Goal: Task Accomplishment & Management: Use online tool/utility

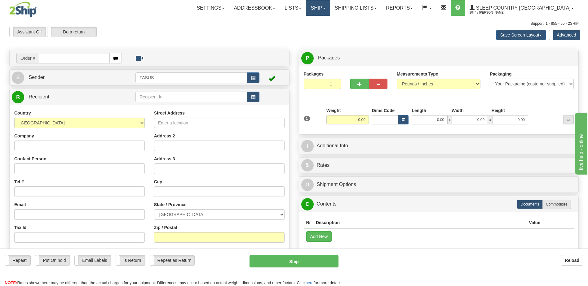
click at [330, 9] on link "Ship" at bounding box center [318, 7] width 24 height 15
click at [323, 31] on span "OnHold / Order Queue" at bounding box center [302, 29] width 44 height 5
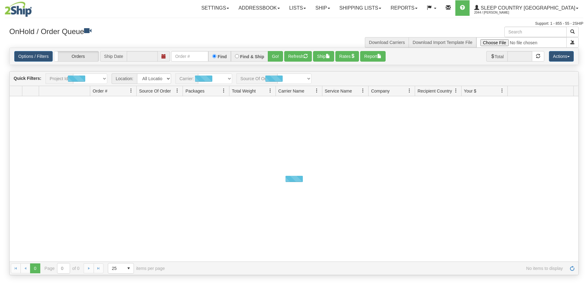
type input "[DATE]"
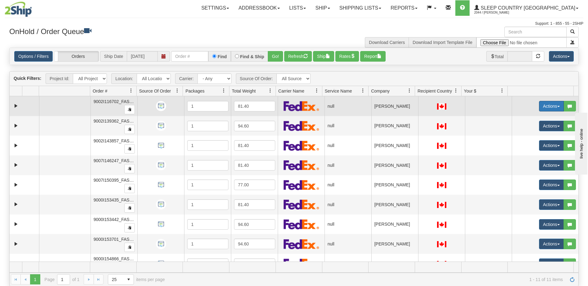
click at [546, 104] on button "Actions" at bounding box center [551, 106] width 25 height 11
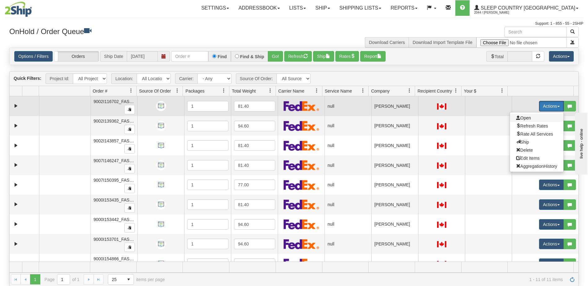
click at [524, 118] on span "Open" at bounding box center [523, 118] width 15 height 5
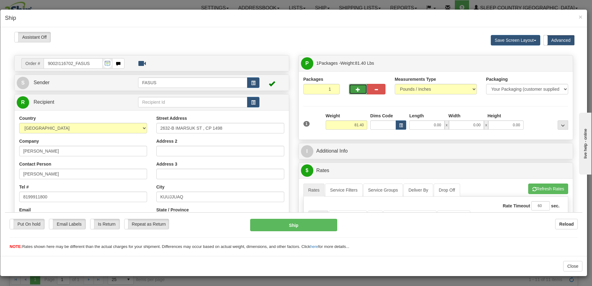
click at [356, 89] on span "button" at bounding box center [358, 89] width 4 height 4
type input "2"
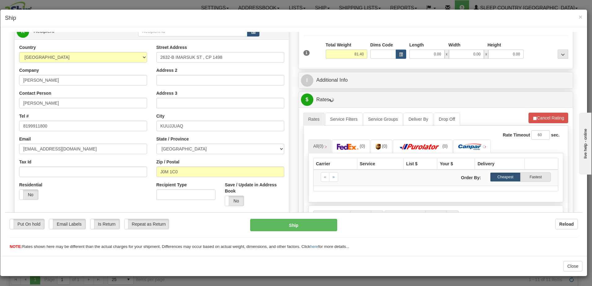
scroll to position [93, 0]
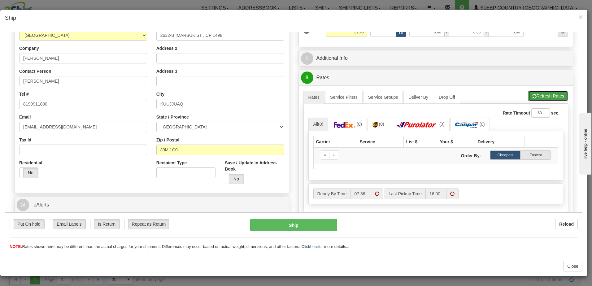
click at [534, 96] on button "Refresh Rates" at bounding box center [548, 95] width 40 height 11
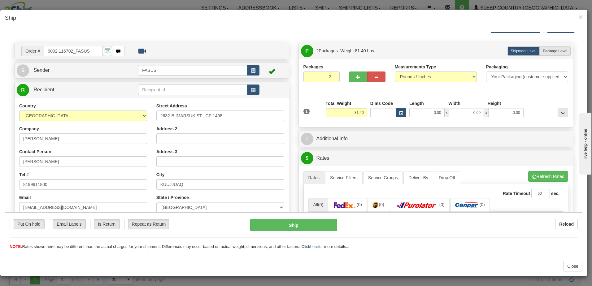
scroll to position [0, 0]
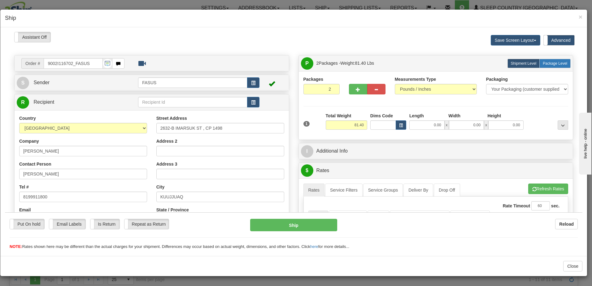
click at [552, 63] on span "Package Level" at bounding box center [555, 63] width 24 height 4
radio input "true"
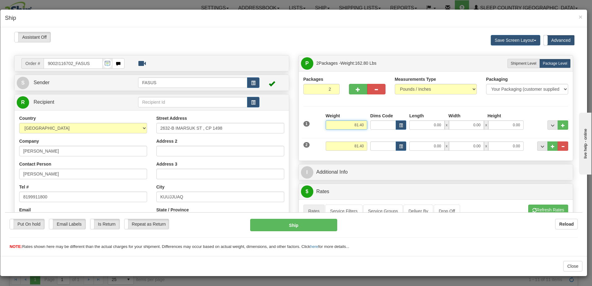
drag, startPoint x: 349, startPoint y: 123, endPoint x: 379, endPoint y: 123, distance: 29.4
click at [379, 123] on div "1 Weight 81.40 Dims Code x x" at bounding box center [436, 123] width 268 height 22
type input "57.20"
type input "83.5"
type input "4.00"
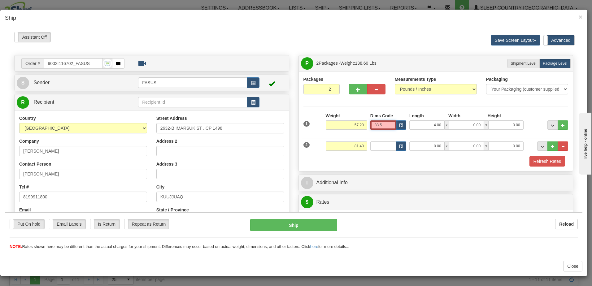
drag, startPoint x: 383, startPoint y: 124, endPoint x: 360, endPoint y: 125, distance: 22.9
click at [360, 125] on div "1 Weight 57.20 Dims Code x x" at bounding box center [436, 123] width 268 height 22
drag, startPoint x: 421, startPoint y: 122, endPoint x: 469, endPoint y: 122, distance: 48.6
click at [469, 122] on div "4.00 x 0.00 x 0.00" at bounding box center [466, 124] width 114 height 9
type input "83.50"
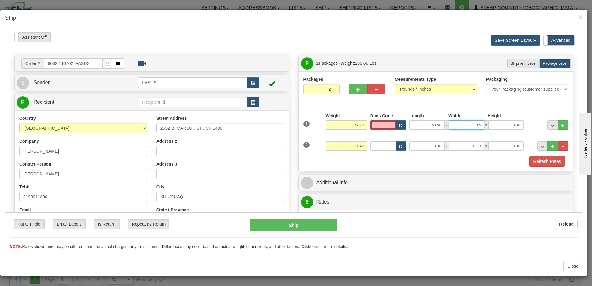
type input "15.00"
type input "4.00"
drag, startPoint x: 349, startPoint y: 145, endPoint x: 374, endPoint y: 147, distance: 25.2
click at [374, 147] on div "2 Weight 81.40 Dims Code Length Width Height" at bounding box center [436, 145] width 268 height 21
type input "23.00"
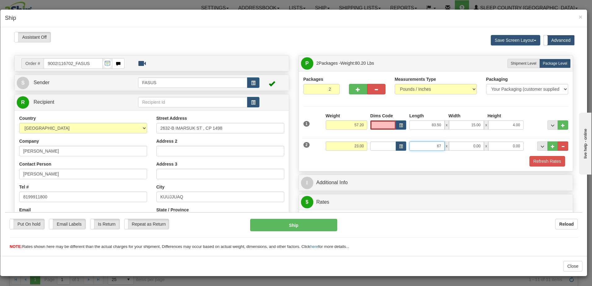
type input "67.00"
type input "14.00"
type input "6.00"
click at [501, 233] on div "Put On hold Put On hold Email Labels Email Labels Edit Is Return Is Return Repe…" at bounding box center [294, 234] width 578 height 31
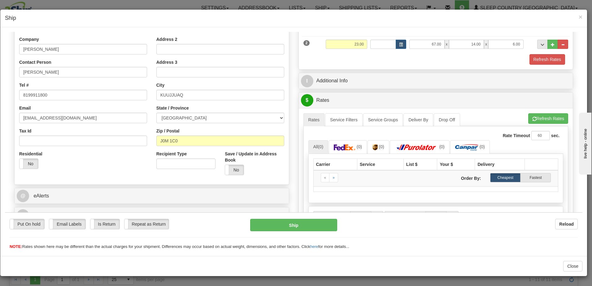
scroll to position [124, 0]
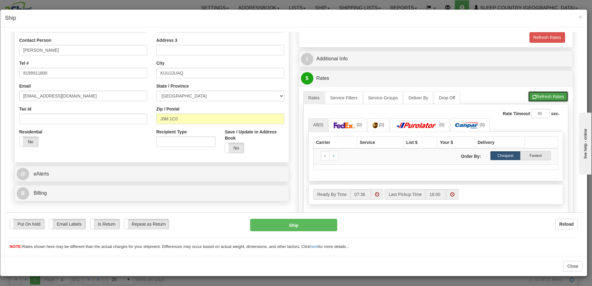
click at [535, 92] on button "Refresh Rates" at bounding box center [548, 96] width 40 height 11
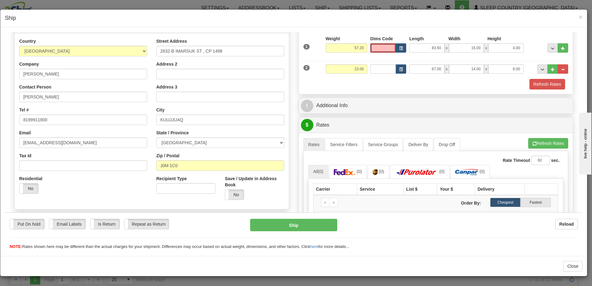
scroll to position [62, 0]
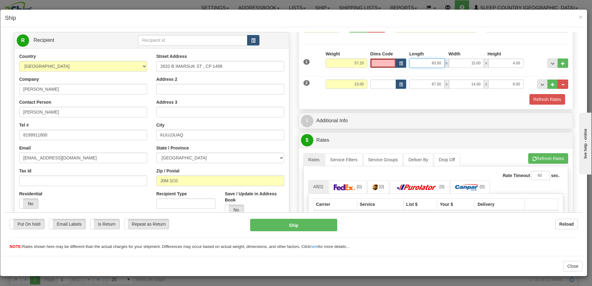
click at [427, 60] on input "83.50" at bounding box center [426, 62] width 35 height 9
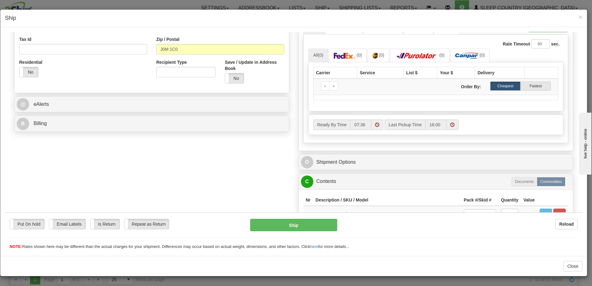
scroll to position [155, 0]
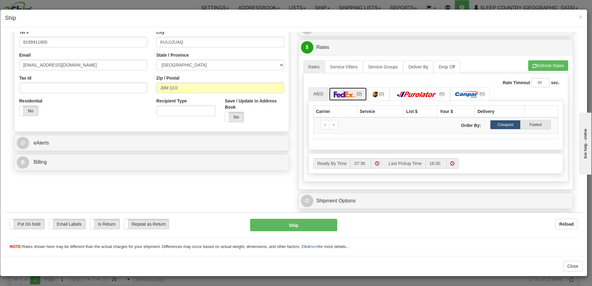
click at [353, 94] on img at bounding box center [345, 94] width 22 height 6
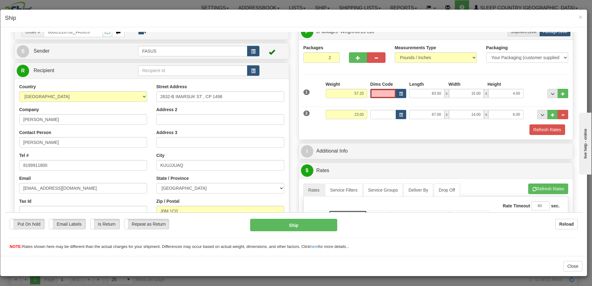
scroll to position [0, 0]
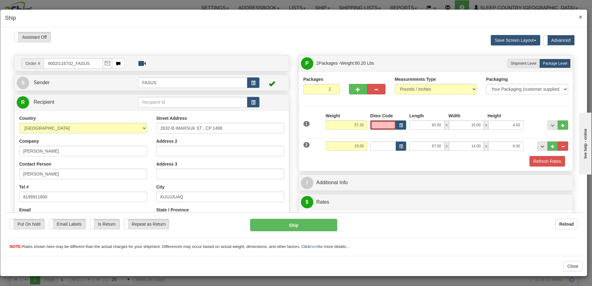
click at [582, 17] on span "×" at bounding box center [581, 16] width 4 height 7
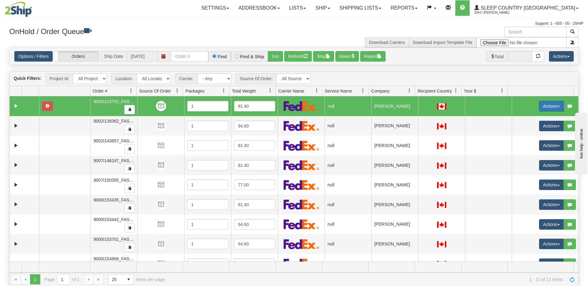
click at [539, 107] on button "Actions" at bounding box center [551, 106] width 25 height 11
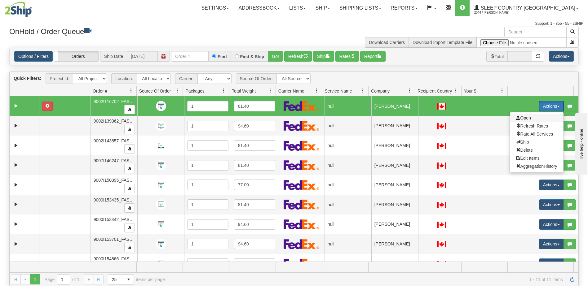
click at [524, 119] on span "Open" at bounding box center [523, 118] width 15 height 5
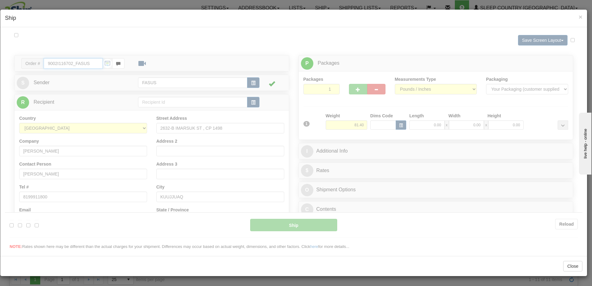
type input "07:40"
type input "16:00"
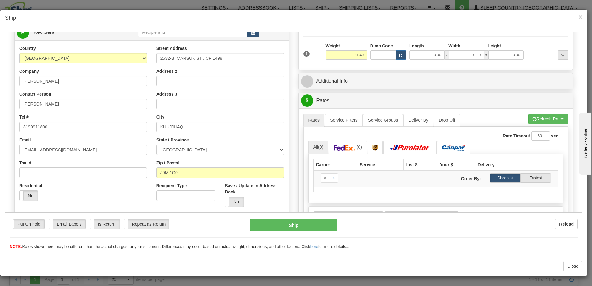
scroll to position [124, 0]
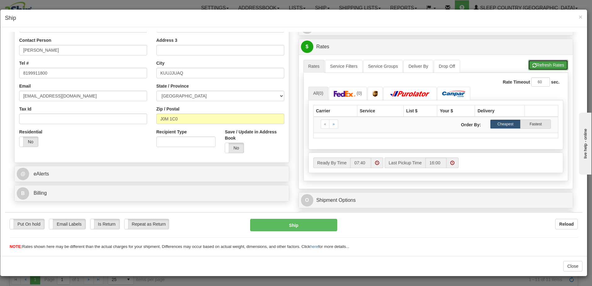
click at [538, 67] on button "Refresh Rates" at bounding box center [548, 64] width 40 height 11
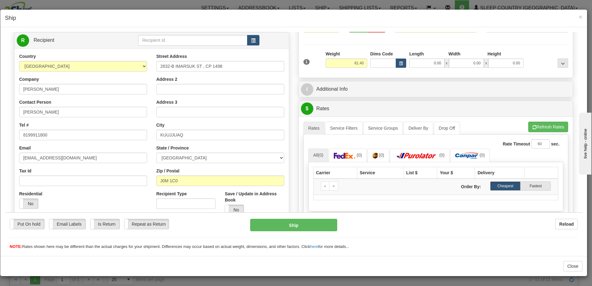
scroll to position [0, 0]
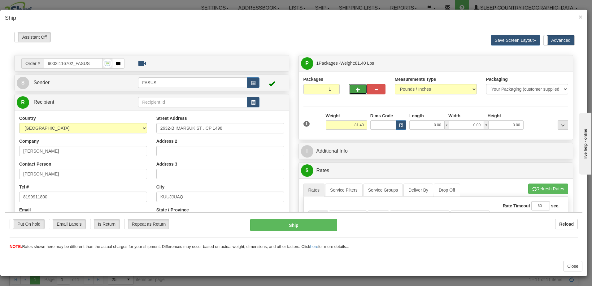
click at [359, 85] on button "button" at bounding box center [358, 89] width 18 height 11
type input "2"
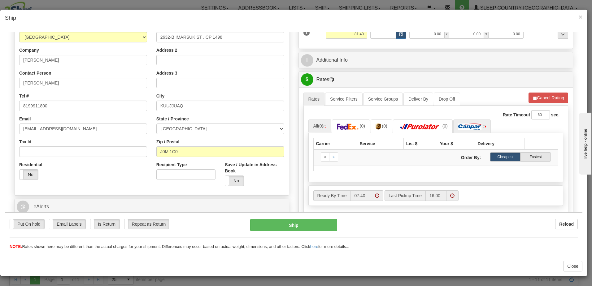
scroll to position [124, 0]
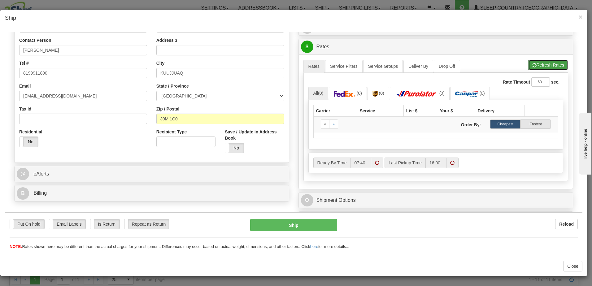
click at [532, 67] on span "button" at bounding box center [534, 65] width 4 height 4
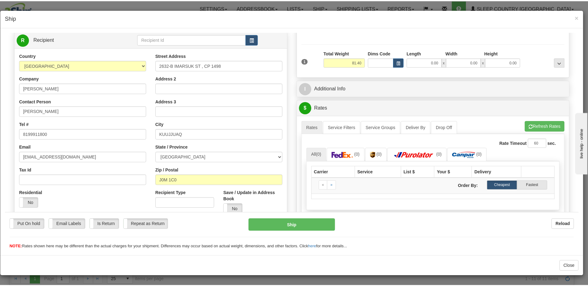
scroll to position [0, 0]
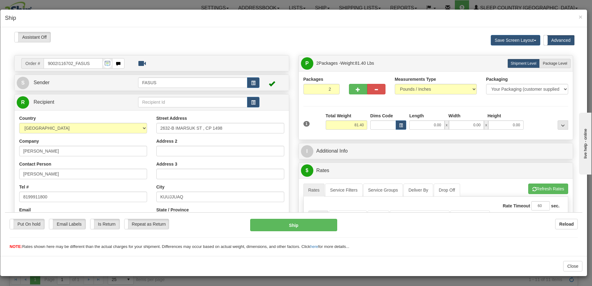
click at [583, 17] on div "× Ship" at bounding box center [293, 19] width 587 height 18
click at [581, 17] on span "×" at bounding box center [581, 16] width 4 height 7
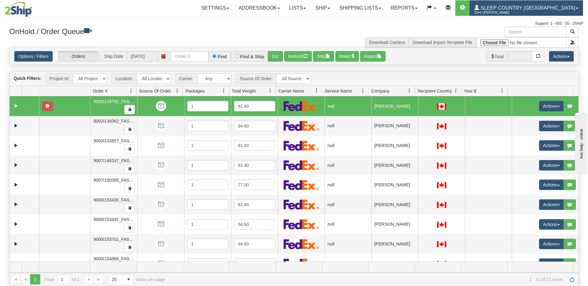
click at [549, 5] on link "Sleep Country Canada 2044 / Lorraine Cefai" at bounding box center [525, 7] width 113 height 15
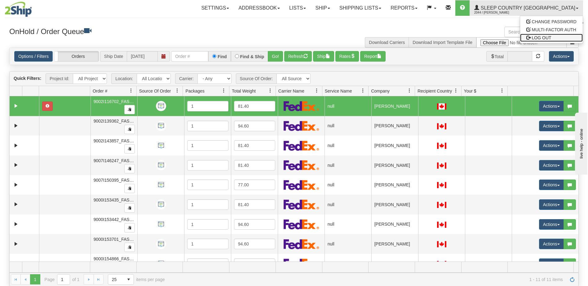
click at [547, 37] on span "LOG OUT" at bounding box center [541, 37] width 20 height 5
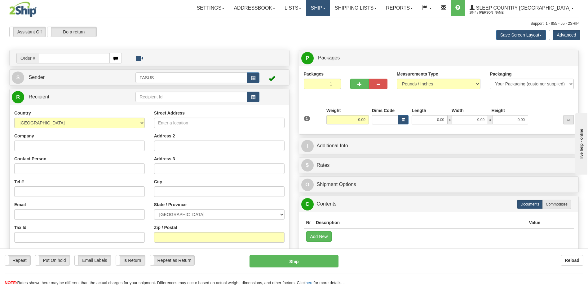
click at [330, 8] on link "Ship" at bounding box center [318, 7] width 24 height 15
click at [323, 29] on span "OnHold / Order Queue" at bounding box center [302, 29] width 44 height 5
click at [330, 10] on link "Ship" at bounding box center [318, 7] width 24 height 15
click at [323, 31] on span "OnHold / Order Queue" at bounding box center [302, 29] width 44 height 5
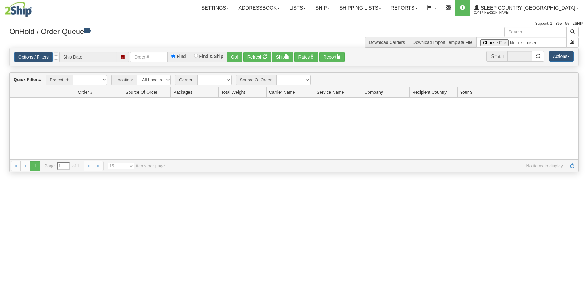
type input "[DATE]"
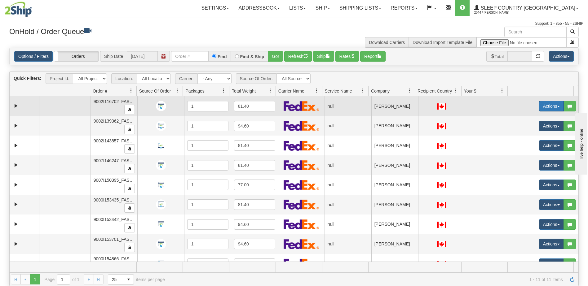
click at [548, 106] on button "Actions" at bounding box center [551, 106] width 25 height 11
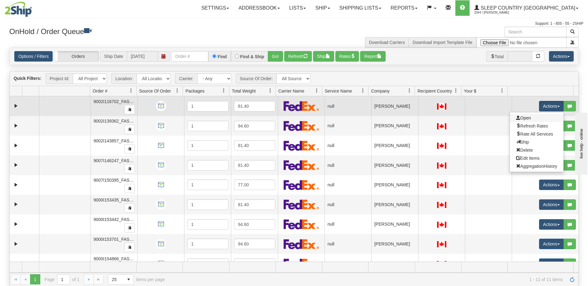
click at [528, 120] on link "Open" at bounding box center [536, 118] width 54 height 8
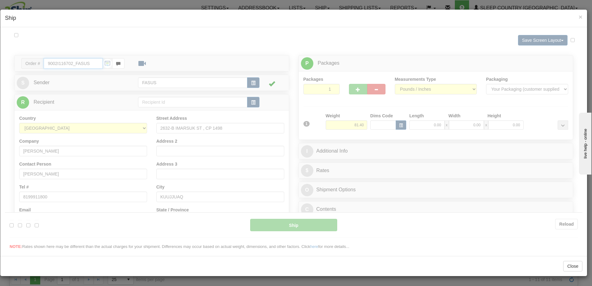
type input "07:45"
type input "16:00"
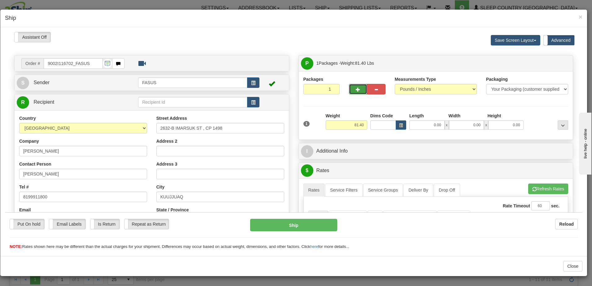
click at [357, 88] on span "button" at bounding box center [358, 89] width 4 height 4
type input "2"
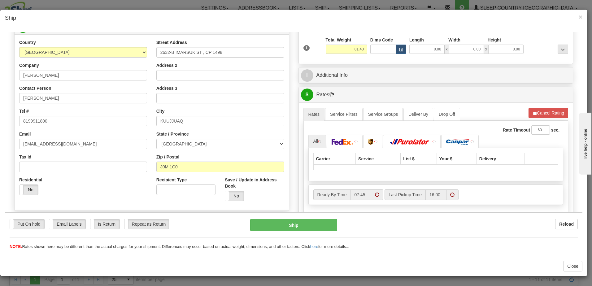
scroll to position [93, 0]
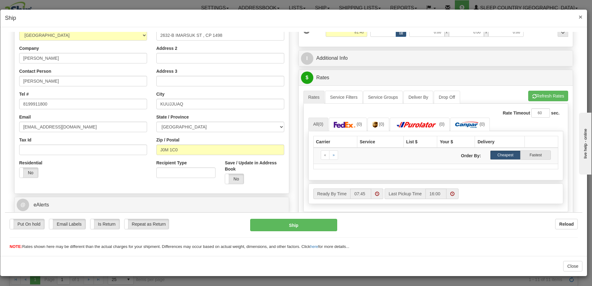
click at [582, 19] on span "×" at bounding box center [581, 16] width 4 height 7
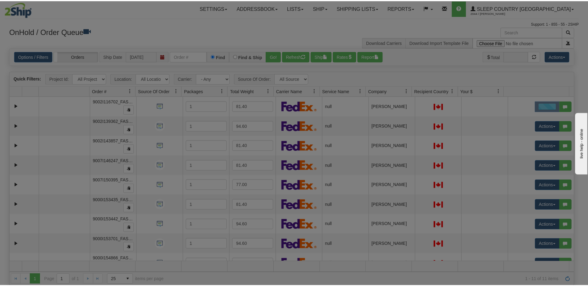
scroll to position [0, 0]
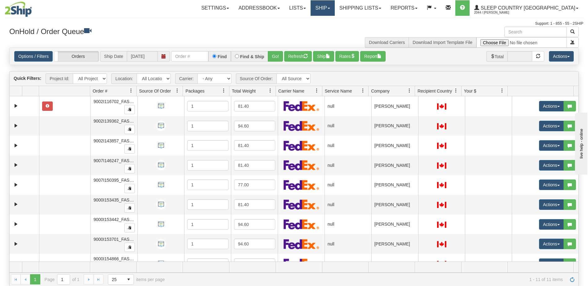
click at [334, 9] on link "Ship" at bounding box center [322, 7] width 24 height 15
click at [334, 21] on link "Ship Screen" at bounding box center [306, 22] width 56 height 8
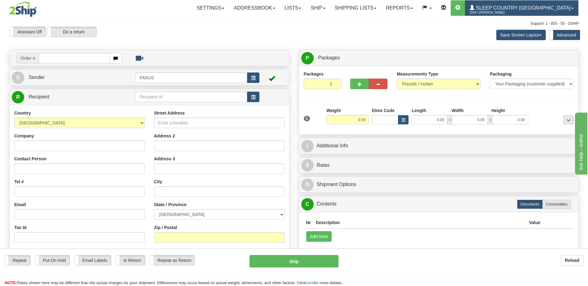
click at [545, 4] on link "Sleep Country Canada 2044 / Lorraine Cefai" at bounding box center [521, 7] width 113 height 15
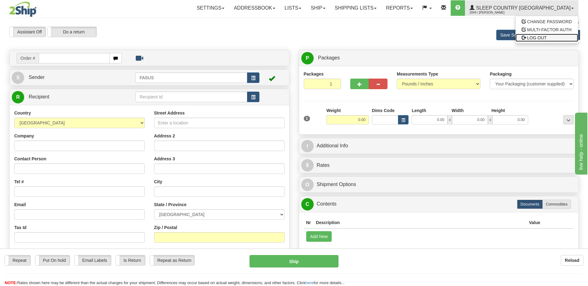
click at [546, 38] on span "LOG OUT" at bounding box center [537, 37] width 20 height 5
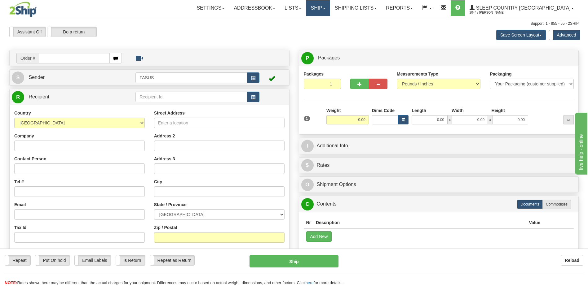
click at [325, 8] on span at bounding box center [324, 8] width 2 height 1
click at [323, 30] on span "OnHold / Order Queue" at bounding box center [302, 29] width 44 height 5
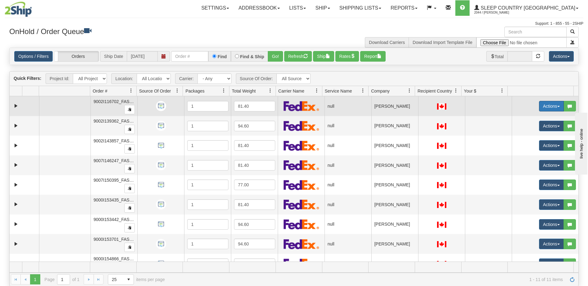
click at [539, 107] on button "Actions" at bounding box center [551, 106] width 25 height 11
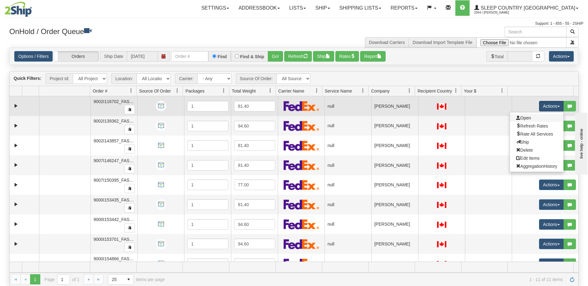
click at [530, 118] on link "Open" at bounding box center [536, 118] width 54 height 8
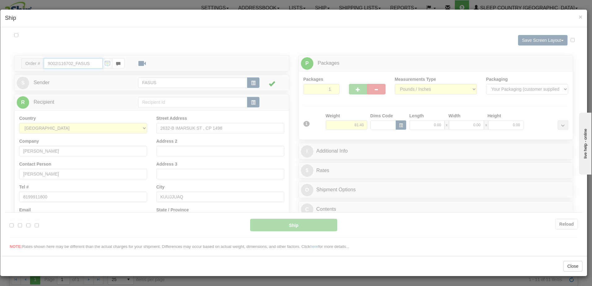
type input "07:47"
type input "16:00"
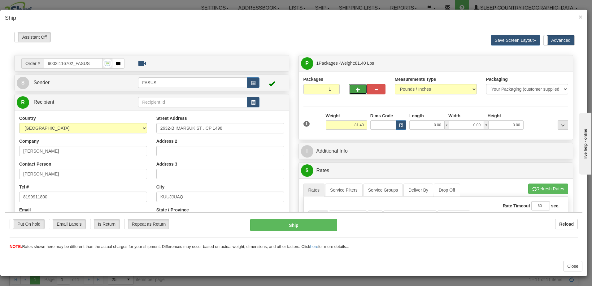
click at [358, 87] on button "button" at bounding box center [358, 89] width 18 height 11
type input "2"
click at [581, 16] on span "×" at bounding box center [581, 16] width 4 height 7
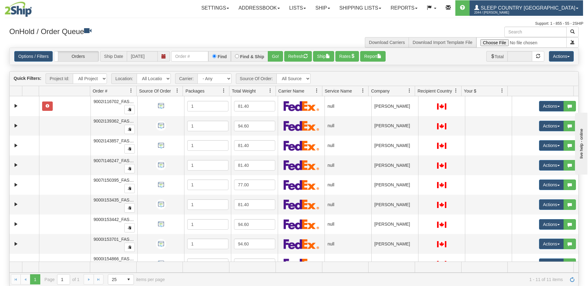
click at [545, 7] on span "Sleep Country [GEOGRAPHIC_DATA]" at bounding box center [527, 7] width 96 height 5
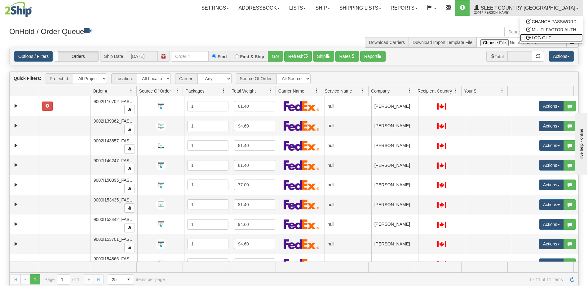
click at [535, 40] on span "LOG OUT" at bounding box center [541, 37] width 20 height 5
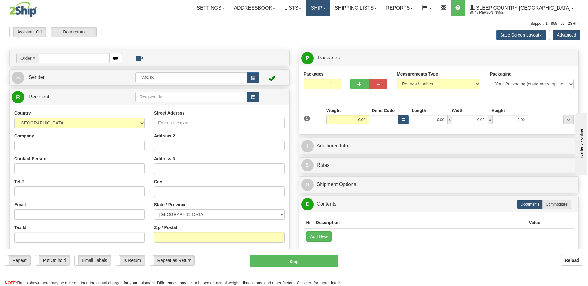
click at [330, 10] on link "Ship" at bounding box center [318, 7] width 24 height 15
click at [323, 29] on span "OnHold / Order Queue" at bounding box center [302, 29] width 44 height 5
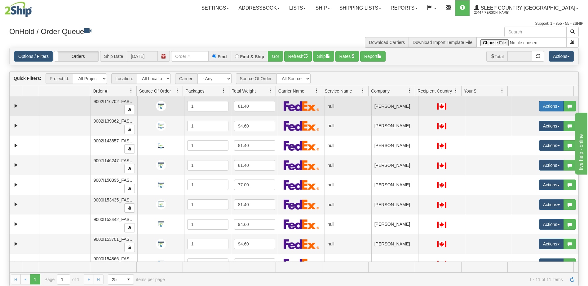
click at [543, 106] on button "Actions" at bounding box center [551, 106] width 25 height 11
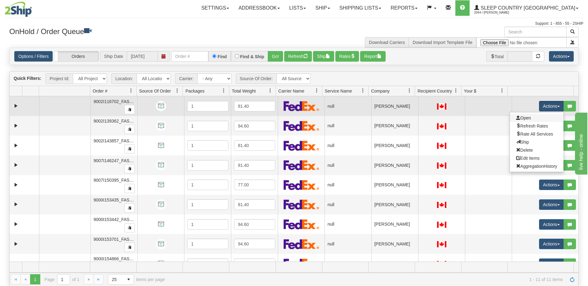
click at [526, 120] on link "Open" at bounding box center [536, 118] width 54 height 8
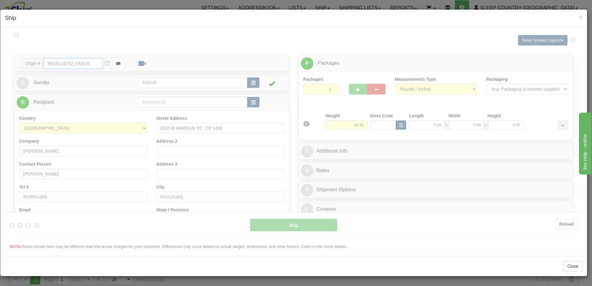
type input "07:49"
type input "16:00"
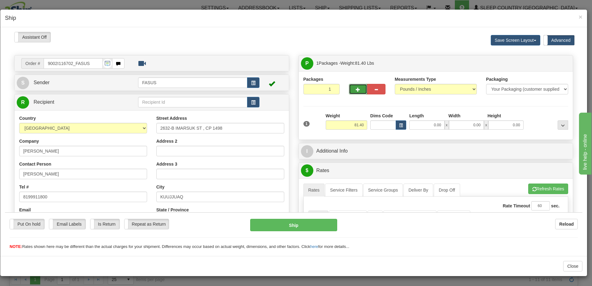
click at [356, 89] on span "button" at bounding box center [358, 89] width 4 height 4
type input "2"
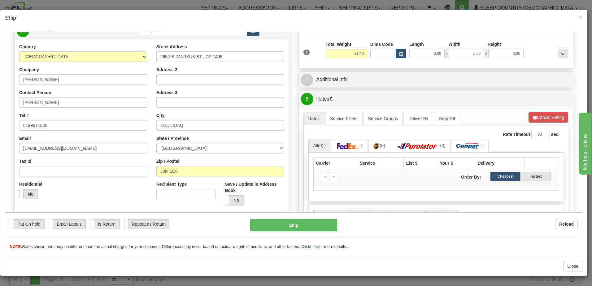
scroll to position [93, 0]
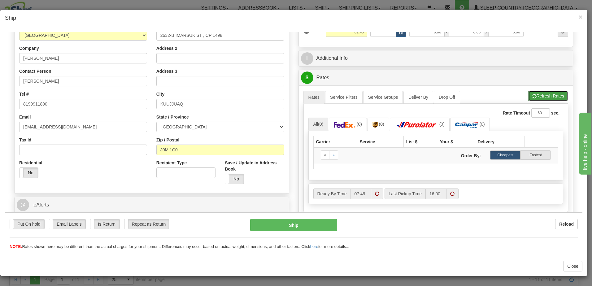
click at [534, 94] on button "Refresh Rates" at bounding box center [548, 95] width 40 height 11
click at [581, 17] on span "×" at bounding box center [581, 16] width 4 height 7
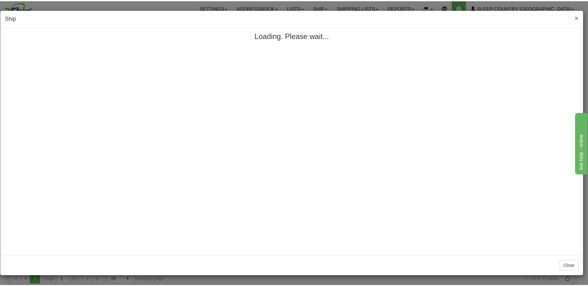
scroll to position [0, 0]
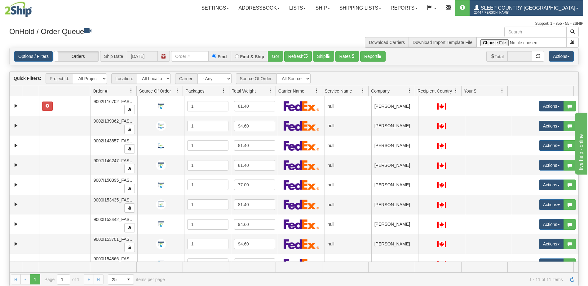
click at [522, 9] on span "Sleep Country [GEOGRAPHIC_DATA]" at bounding box center [527, 7] width 96 height 5
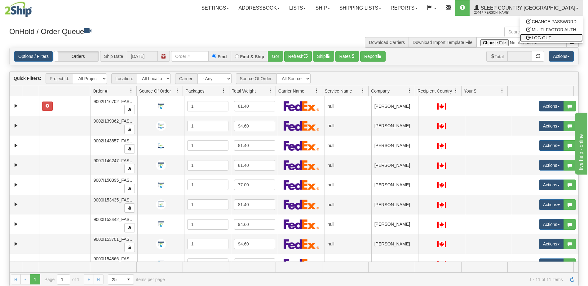
click at [537, 38] on span "LOG OUT" at bounding box center [541, 37] width 20 height 5
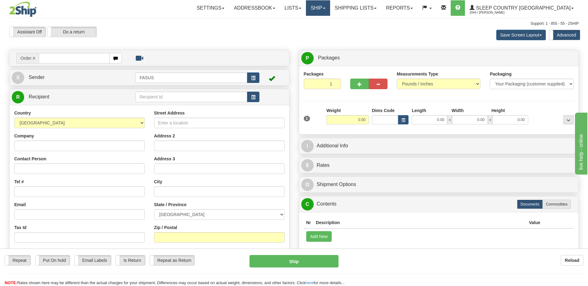
click at [330, 7] on link "Ship" at bounding box center [318, 7] width 24 height 15
click at [323, 31] on span "OnHold / Order Queue" at bounding box center [302, 29] width 44 height 5
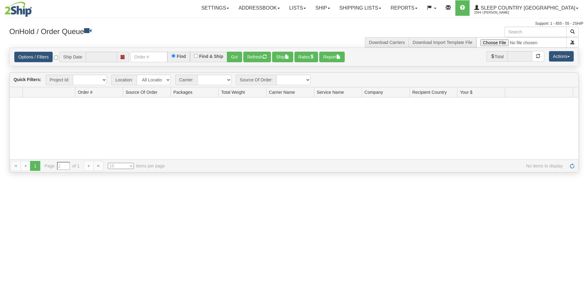
type input "[DATE]"
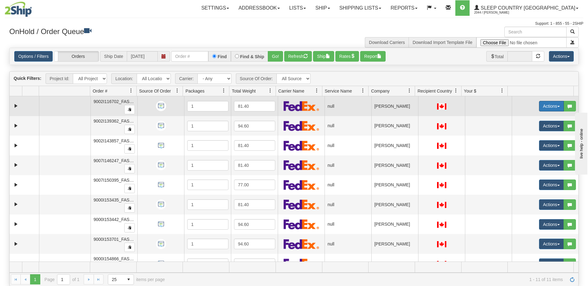
click at [545, 107] on button "Actions" at bounding box center [551, 106] width 25 height 11
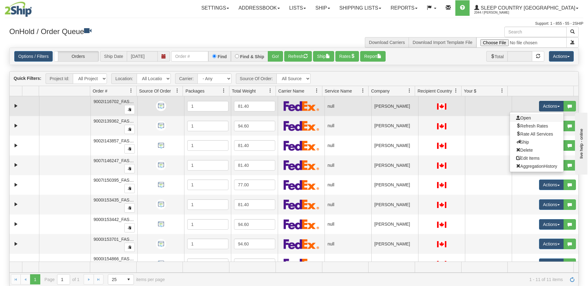
click at [531, 118] on link "Open" at bounding box center [536, 118] width 54 height 8
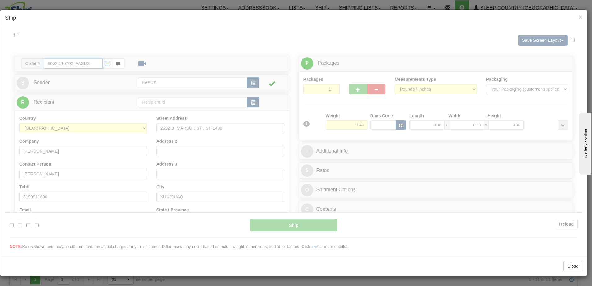
type input "08:13"
type input "16:00"
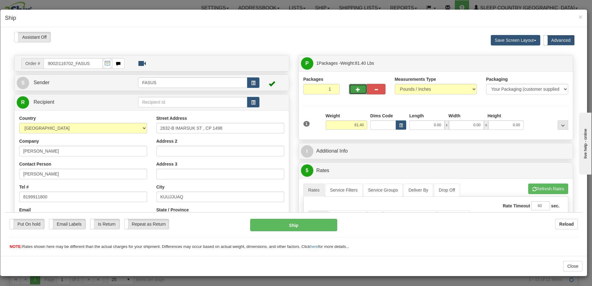
click at [358, 87] on button "button" at bounding box center [358, 89] width 18 height 11
type input "2"
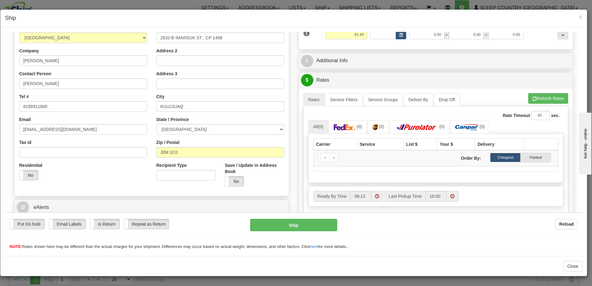
scroll to position [93, 0]
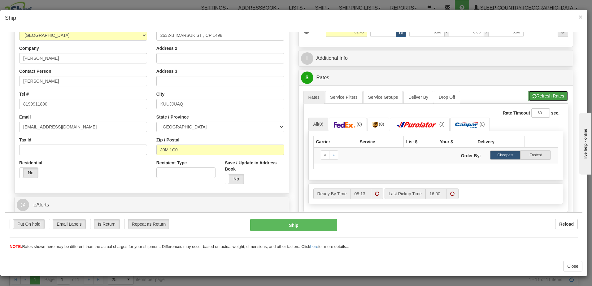
click at [554, 96] on button "Refresh Rates" at bounding box center [548, 95] width 40 height 11
click at [581, 16] on span "×" at bounding box center [581, 16] width 4 height 7
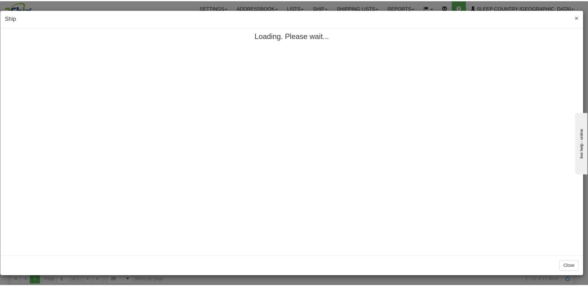
scroll to position [0, 0]
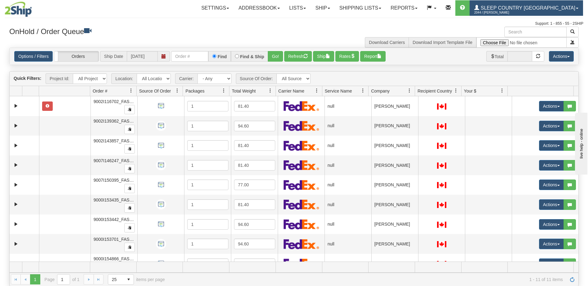
click at [534, 7] on span "Sleep Country [GEOGRAPHIC_DATA]" at bounding box center [527, 7] width 96 height 5
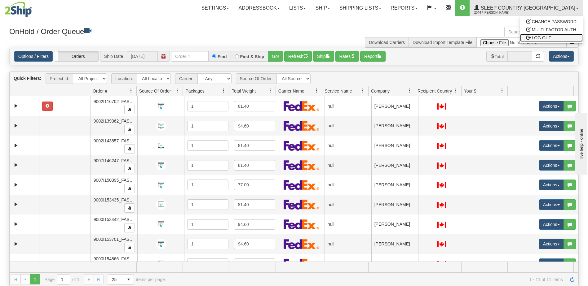
click at [551, 37] on link "LOG OUT" at bounding box center [551, 38] width 63 height 8
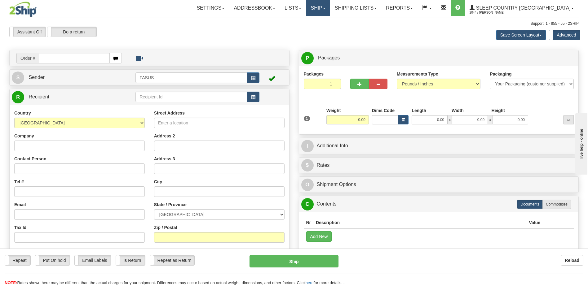
click at [330, 8] on link "Ship" at bounding box center [318, 7] width 24 height 15
click at [323, 32] on span "OnHold / Order Queue" at bounding box center [302, 29] width 44 height 5
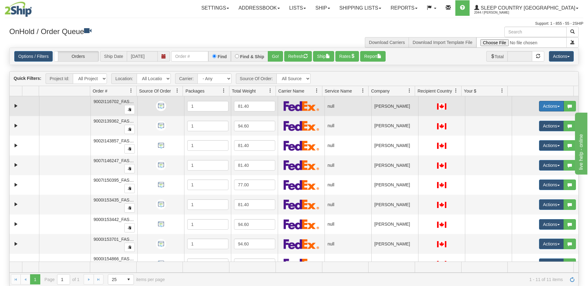
click at [544, 105] on button "Actions" at bounding box center [551, 106] width 25 height 11
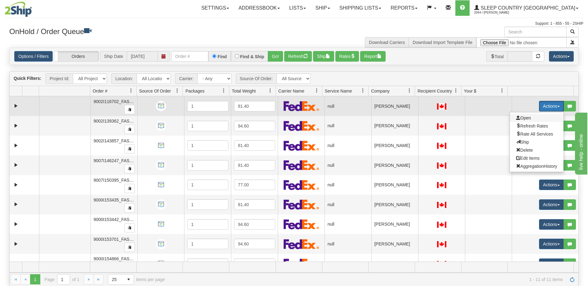
click at [524, 116] on span "Open" at bounding box center [523, 118] width 15 height 5
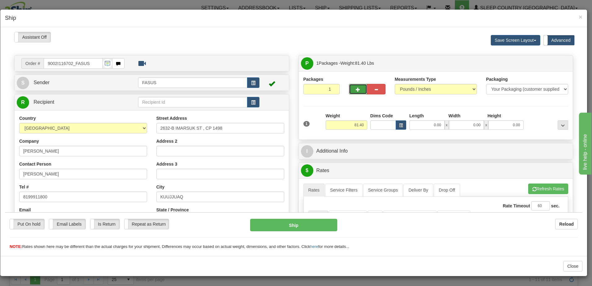
click at [356, 87] on span "button" at bounding box center [358, 89] width 4 height 4
type input "2"
click at [581, 18] on span "×" at bounding box center [581, 16] width 4 height 7
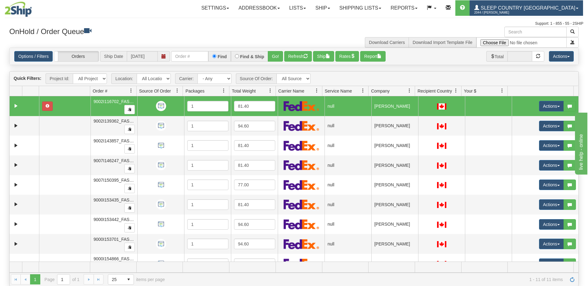
click at [520, 10] on span "2044 / [PERSON_NAME]" at bounding box center [497, 13] width 46 height 6
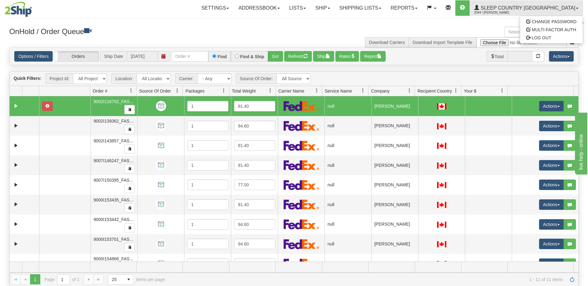
click at [341, 24] on div "Support: 1 - 855 - 55 - 2SHIP" at bounding box center [294, 23] width 578 height 5
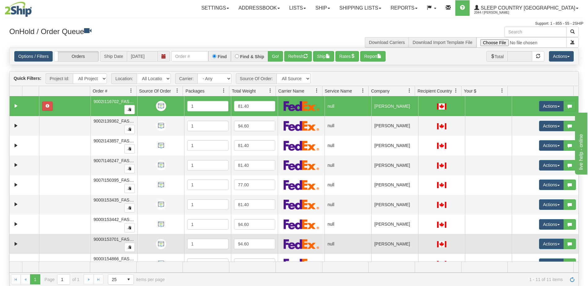
click at [399, 244] on td "[PERSON_NAME]" at bounding box center [394, 244] width 47 height 20
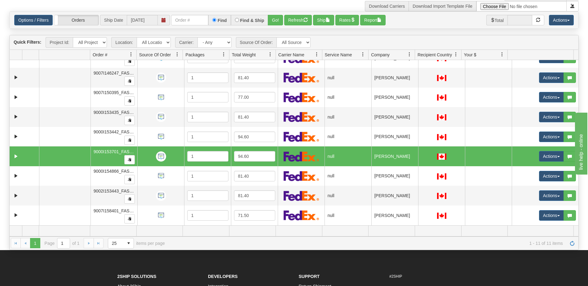
scroll to position [31, 0]
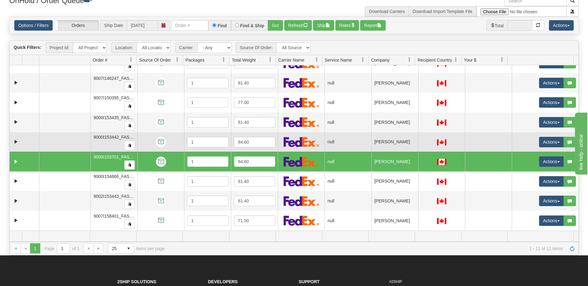
click at [384, 143] on td "[PERSON_NAME]" at bounding box center [394, 142] width 47 height 20
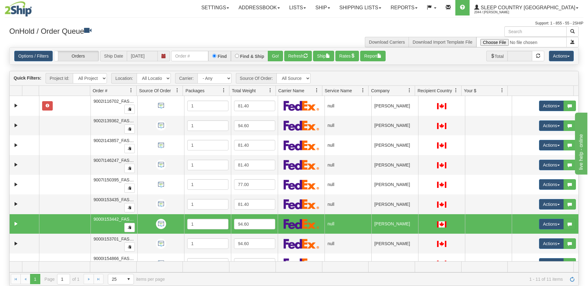
scroll to position [0, 0]
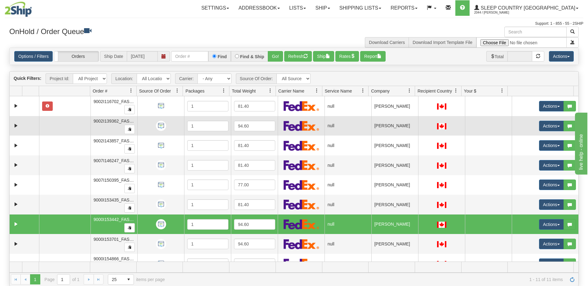
click at [385, 127] on td "[PERSON_NAME]" at bounding box center [394, 126] width 47 height 20
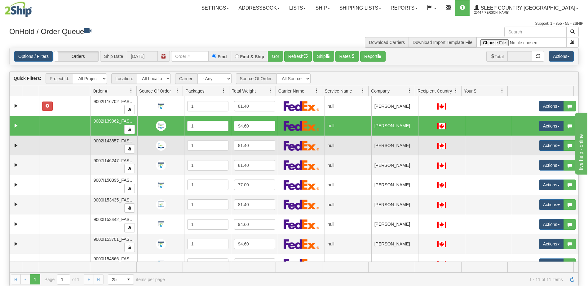
click at [401, 147] on td "[PERSON_NAME]" at bounding box center [394, 146] width 47 height 20
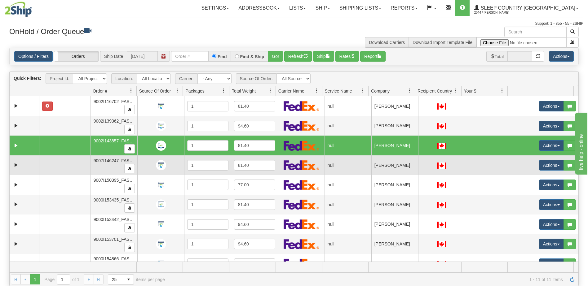
click at [394, 164] on td "[PERSON_NAME]" at bounding box center [394, 165] width 47 height 20
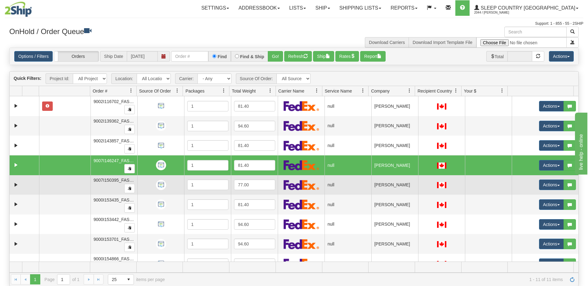
click at [391, 184] on td "[PERSON_NAME]" at bounding box center [394, 185] width 47 height 20
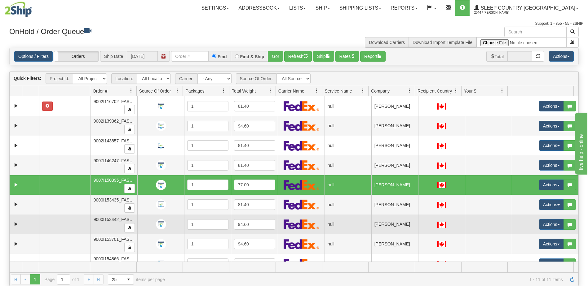
drag, startPoint x: 394, startPoint y: 202, endPoint x: 400, endPoint y: 220, distance: 19.2
click at [393, 201] on td "[PERSON_NAME]" at bounding box center [394, 205] width 47 height 20
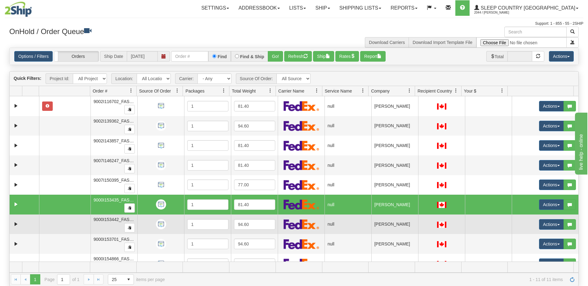
click at [400, 221] on td "[PERSON_NAME]" at bounding box center [394, 225] width 47 height 20
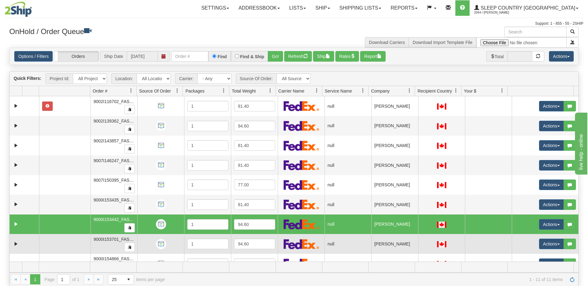
click at [403, 246] on td "[PERSON_NAME]" at bounding box center [394, 244] width 47 height 20
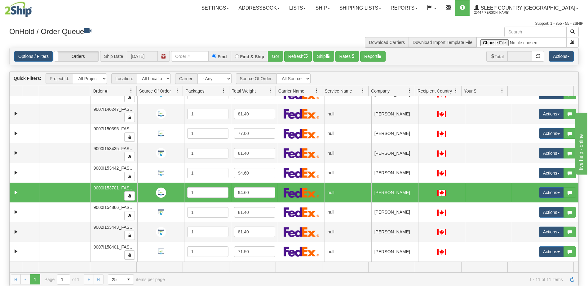
scroll to position [31, 0]
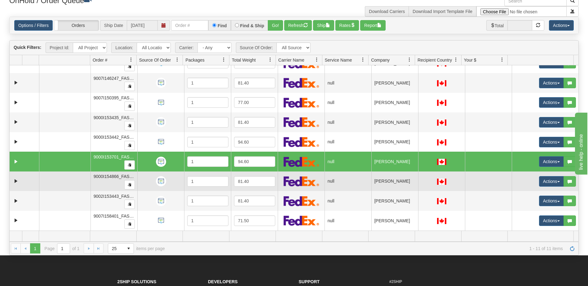
click at [391, 181] on td "[PERSON_NAME]" at bounding box center [394, 182] width 47 height 20
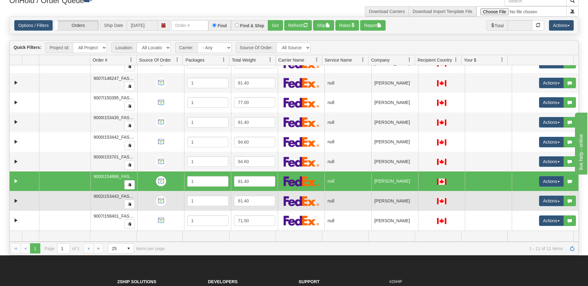
click at [395, 199] on td "[PERSON_NAME]" at bounding box center [394, 201] width 47 height 20
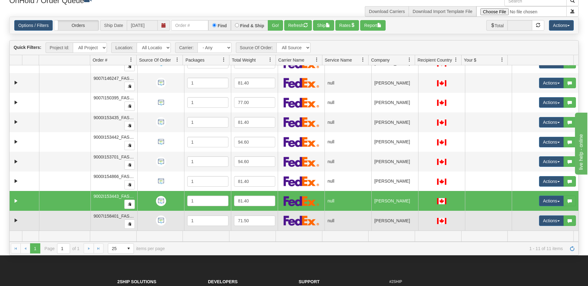
click at [399, 220] on td "[PERSON_NAME]" at bounding box center [394, 221] width 47 height 20
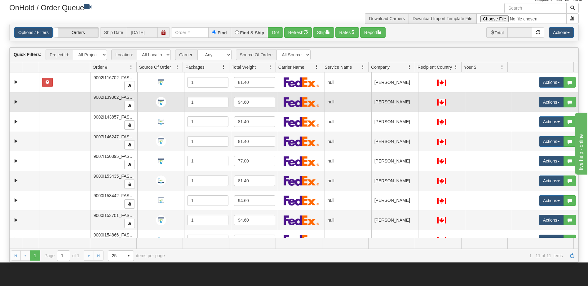
scroll to position [0, 0]
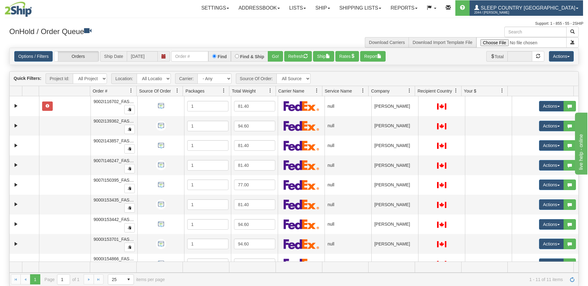
click at [517, 9] on span "Sleep Country [GEOGRAPHIC_DATA]" at bounding box center [527, 7] width 96 height 5
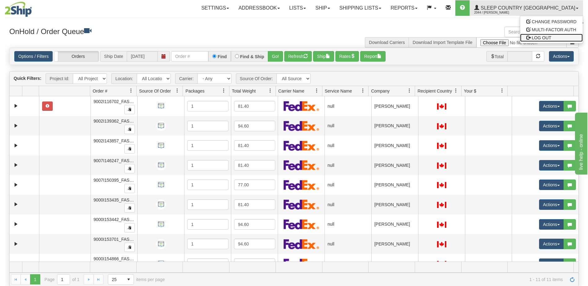
click at [542, 38] on span "LOG OUT" at bounding box center [541, 37] width 20 height 5
